Goal: Task Accomplishment & Management: Complete application form

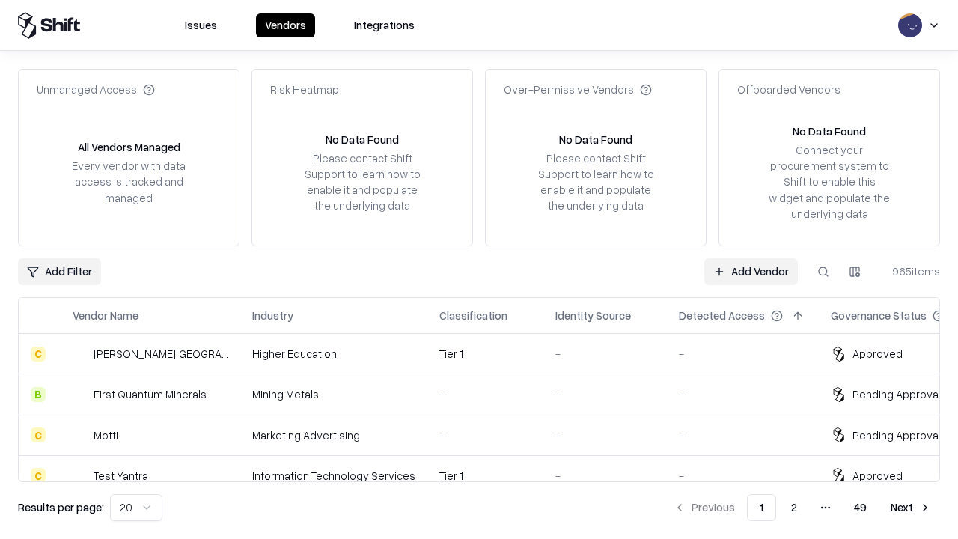
click at [750, 271] on link "Add Vendor" at bounding box center [751, 271] width 94 height 27
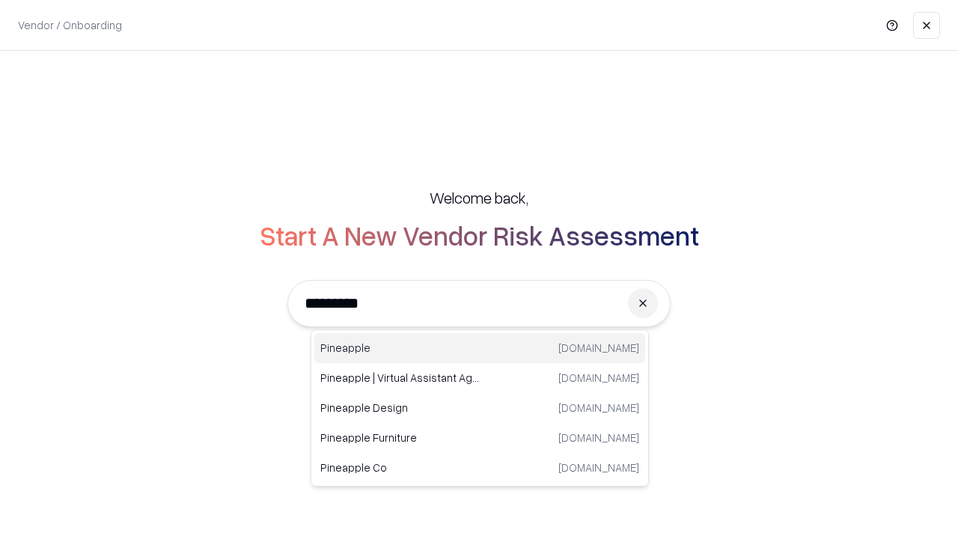
click at [480, 348] on div "Pineapple [DOMAIN_NAME]" at bounding box center [479, 348] width 331 height 30
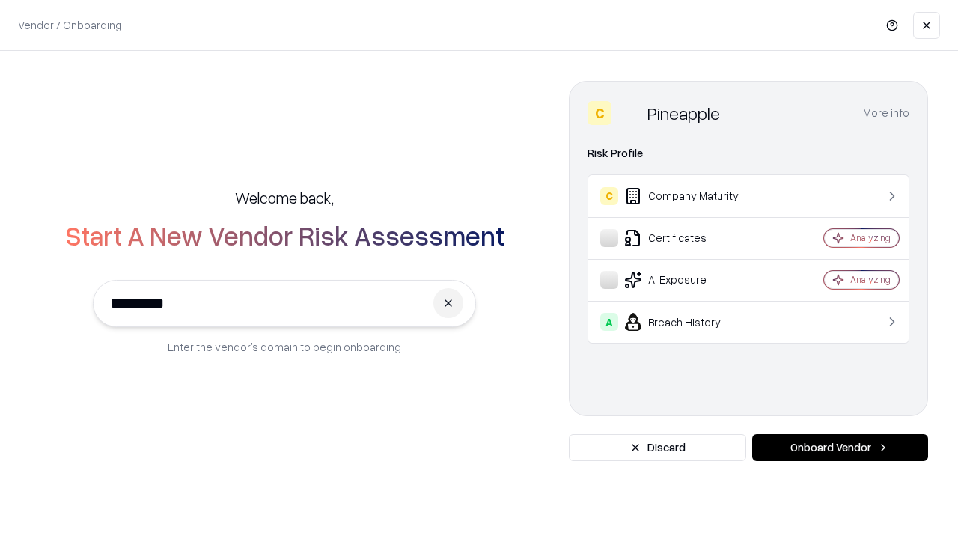
type input "*********"
click at [840, 447] on button "Onboard Vendor" at bounding box center [840, 447] width 176 height 27
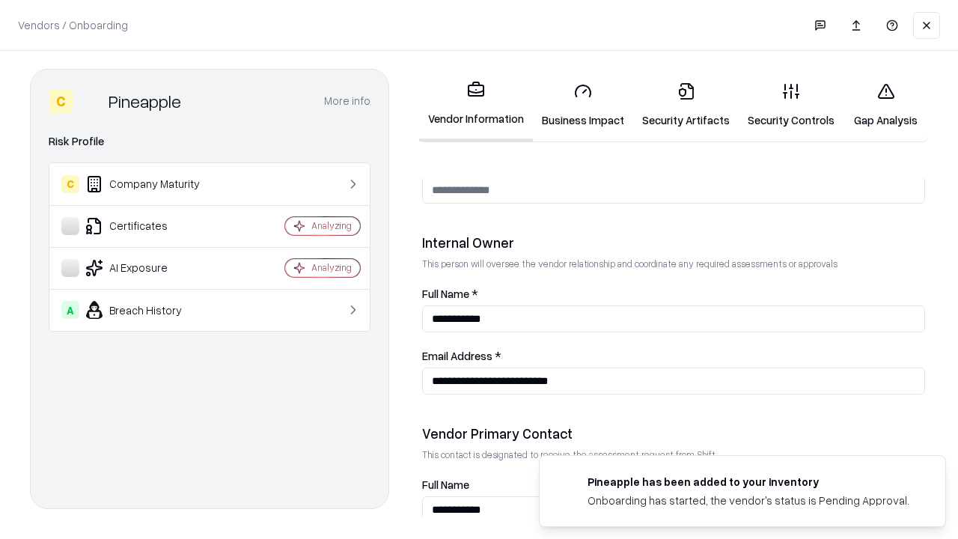
scroll to position [775, 0]
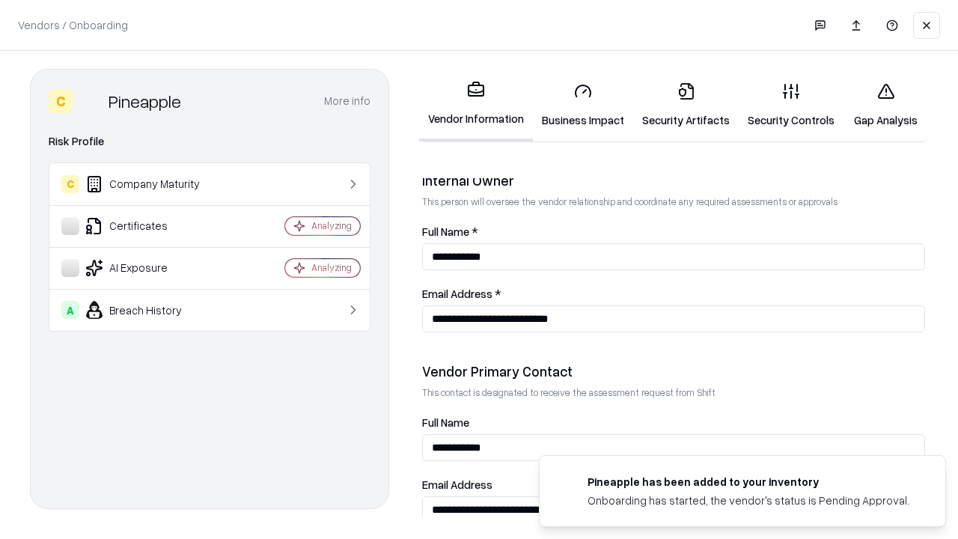
click at [685, 105] on link "Security Artifacts" at bounding box center [685, 105] width 105 height 70
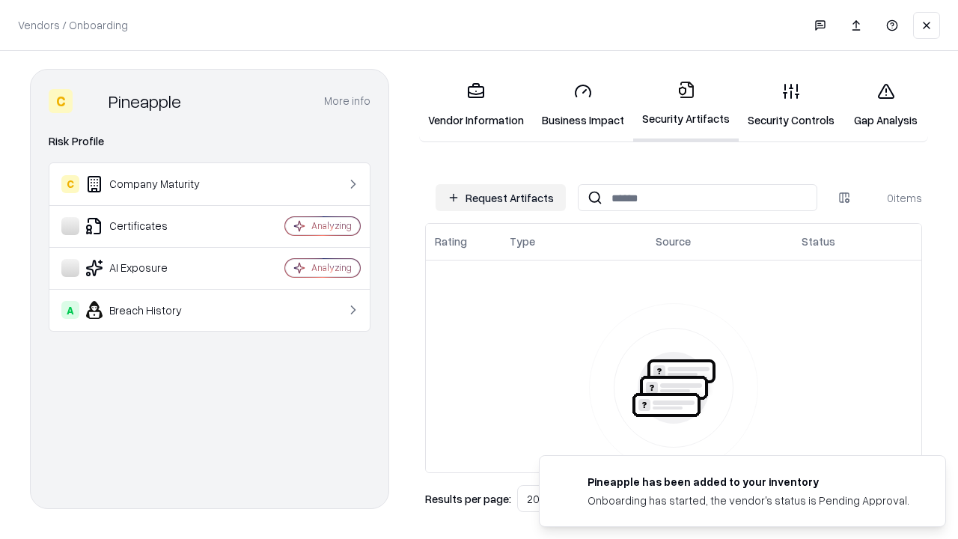
click at [501, 198] on button "Request Artifacts" at bounding box center [500, 197] width 130 height 27
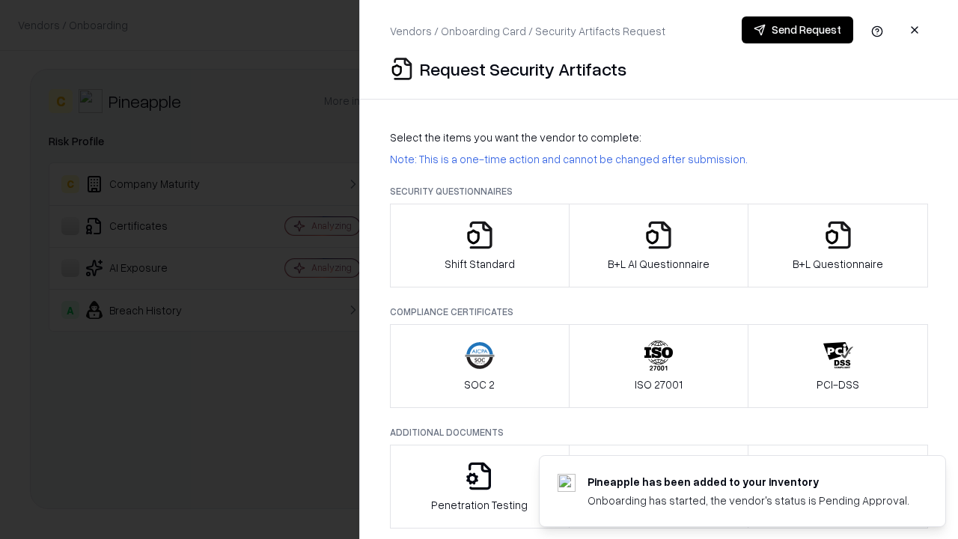
click at [837, 245] on icon "button" at bounding box center [838, 235] width 30 height 30
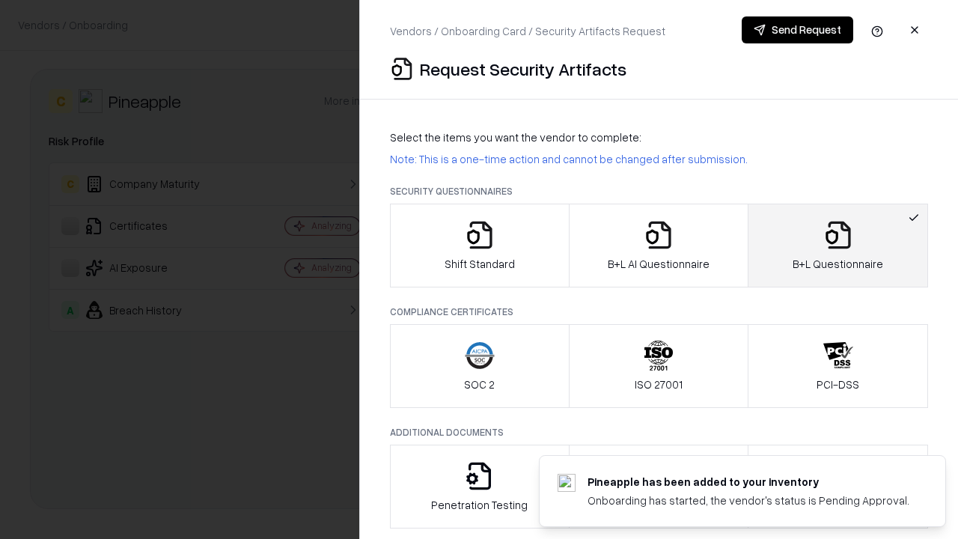
click at [658, 245] on icon "button" at bounding box center [658, 235] width 30 height 30
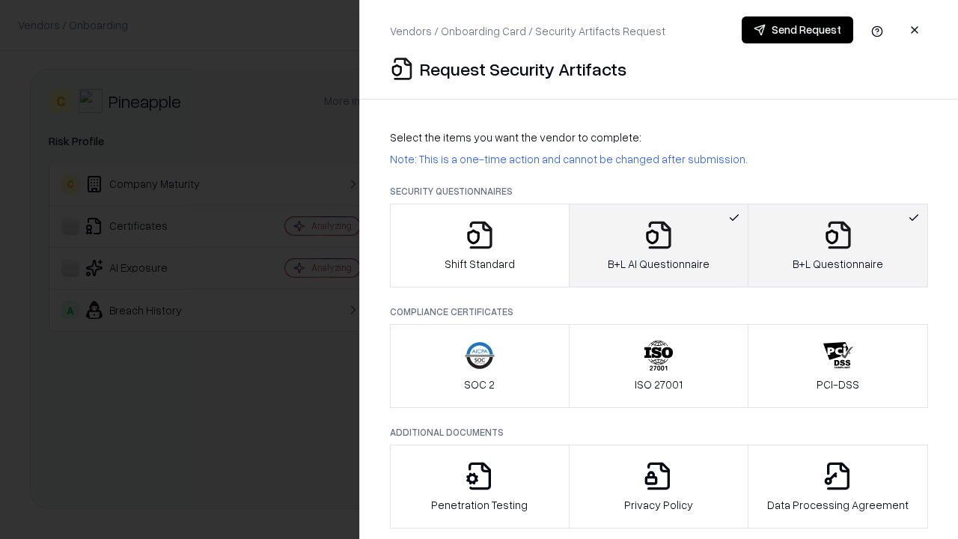
click at [797, 30] on button "Send Request" at bounding box center [796, 29] width 111 height 27
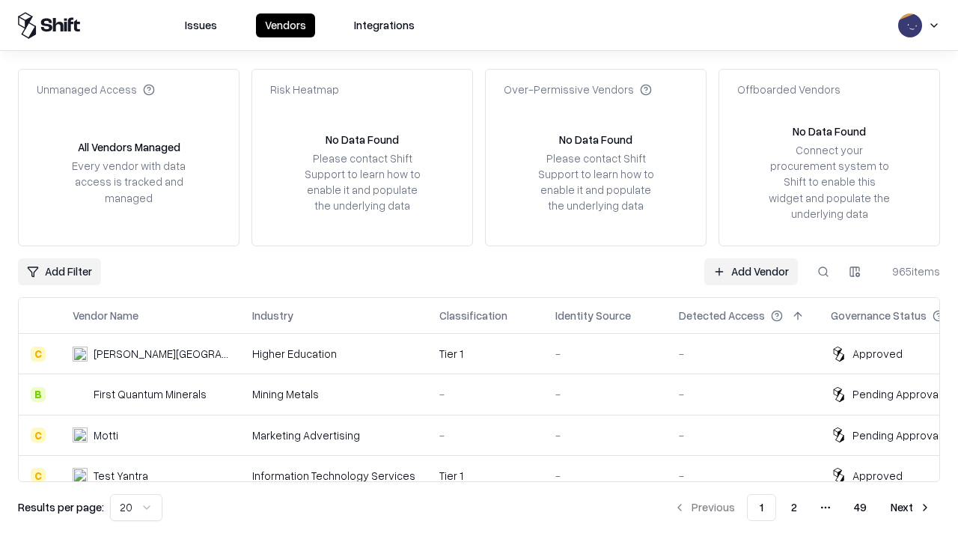
click at [750, 271] on link "Add Vendor" at bounding box center [751, 271] width 94 height 27
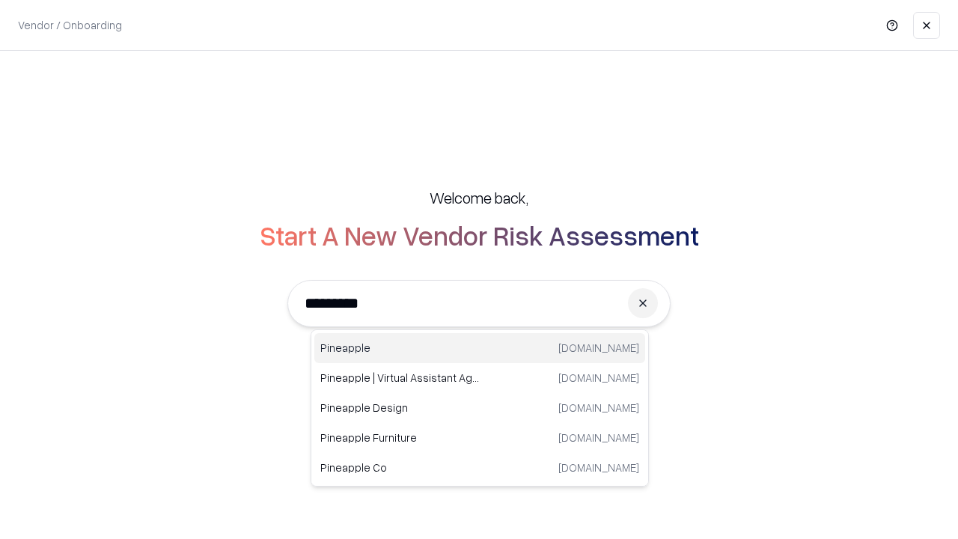
click at [480, 348] on div "Pineapple [DOMAIN_NAME]" at bounding box center [479, 348] width 331 height 30
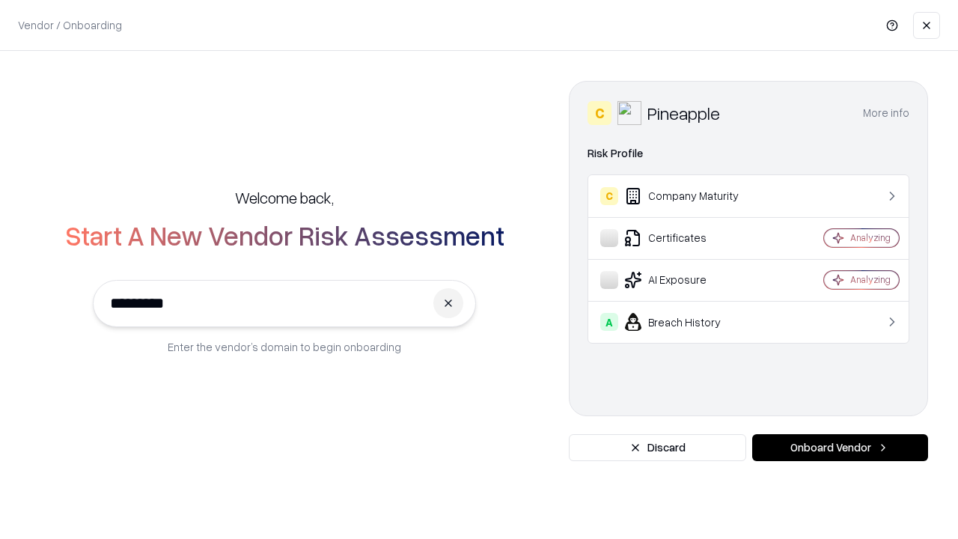
type input "*********"
click at [840, 447] on button "Onboard Vendor" at bounding box center [840, 447] width 176 height 27
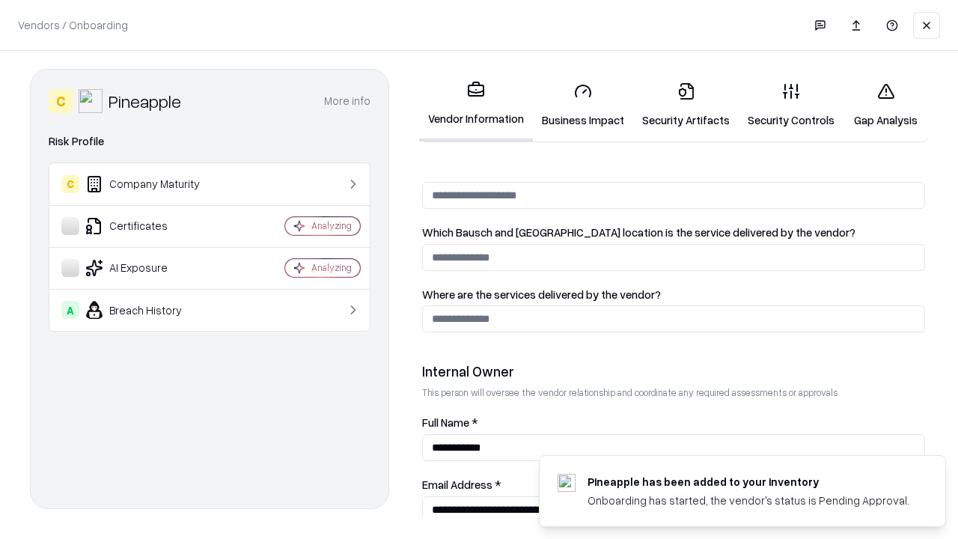
scroll to position [775, 0]
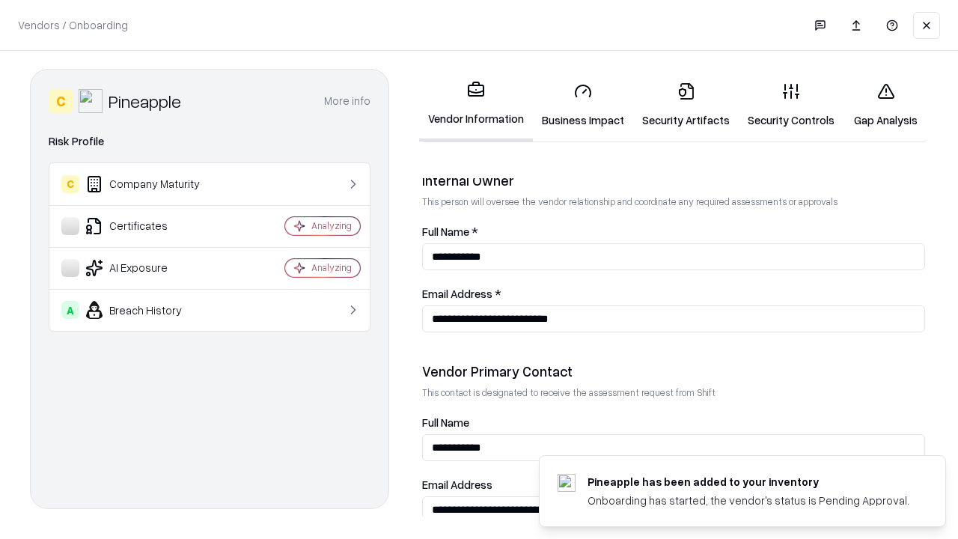
click at [885, 105] on link "Gap Analysis" at bounding box center [885, 105] width 85 height 70
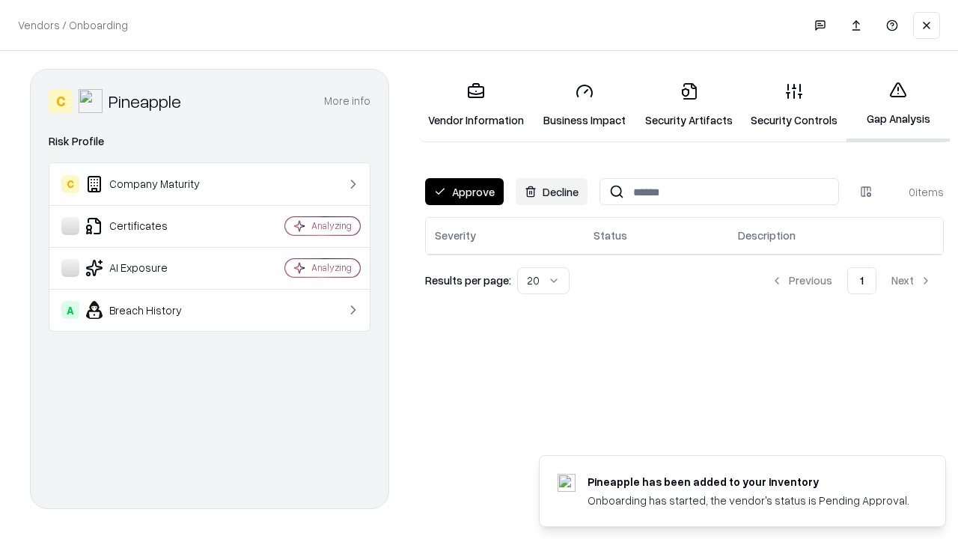
click at [464, 192] on button "Approve" at bounding box center [464, 191] width 79 height 27
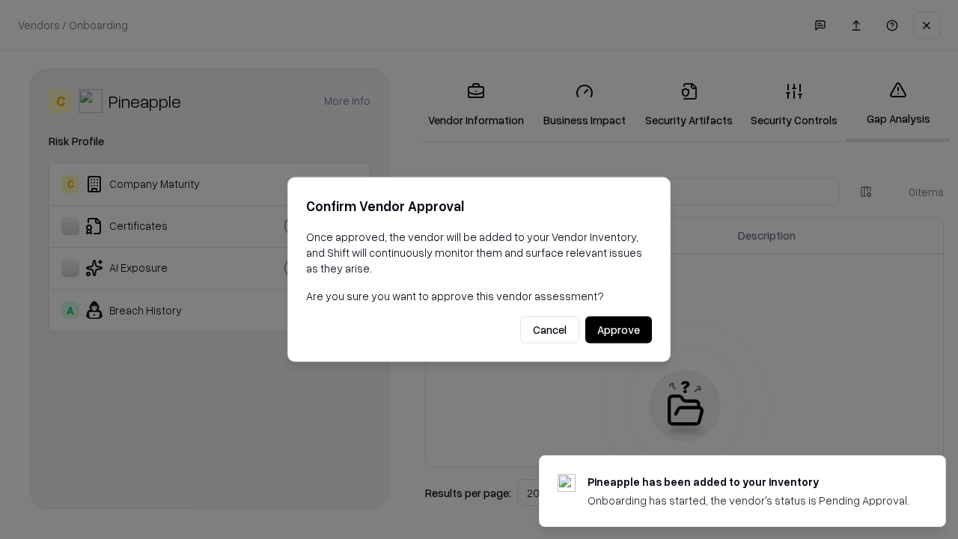
click at [618, 329] on button "Approve" at bounding box center [618, 329] width 67 height 27
